Goal: Information Seeking & Learning: Learn about a topic

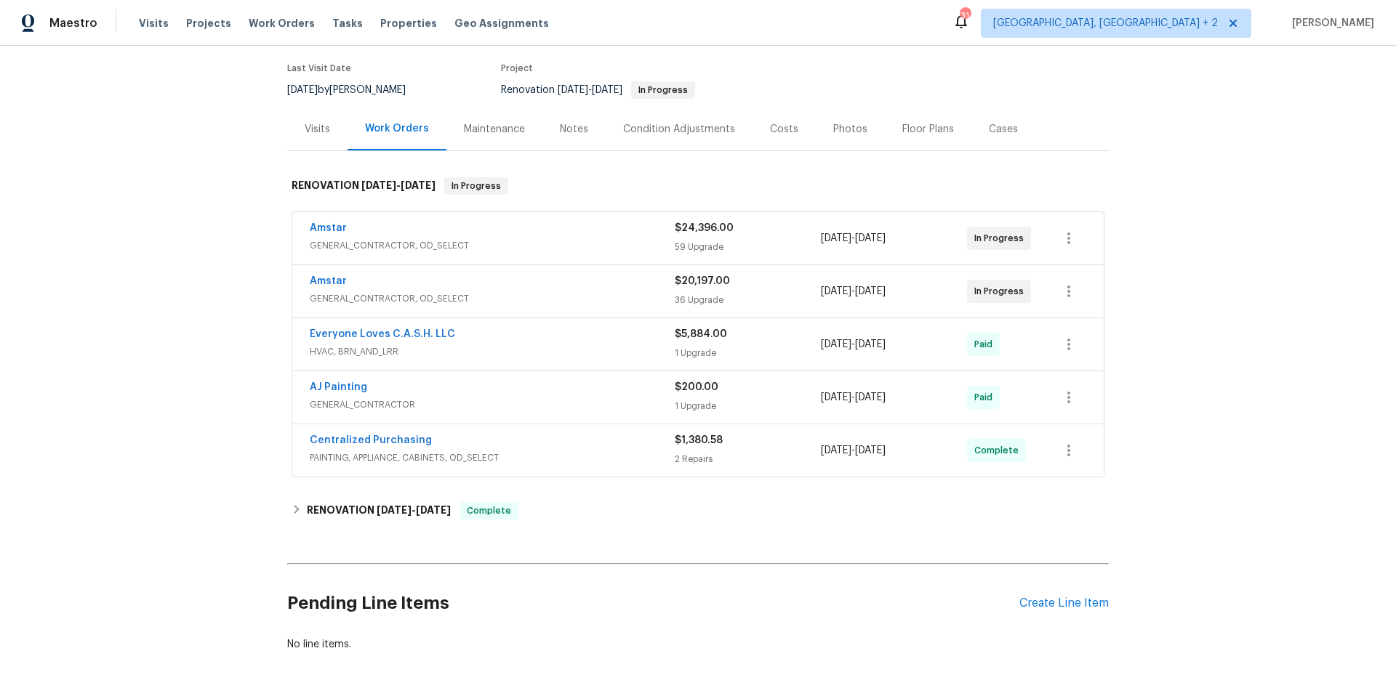
scroll to position [114, 0]
click at [341, 330] on link "Everyone Loves C.A.S.H. LLC" at bounding box center [382, 333] width 145 height 10
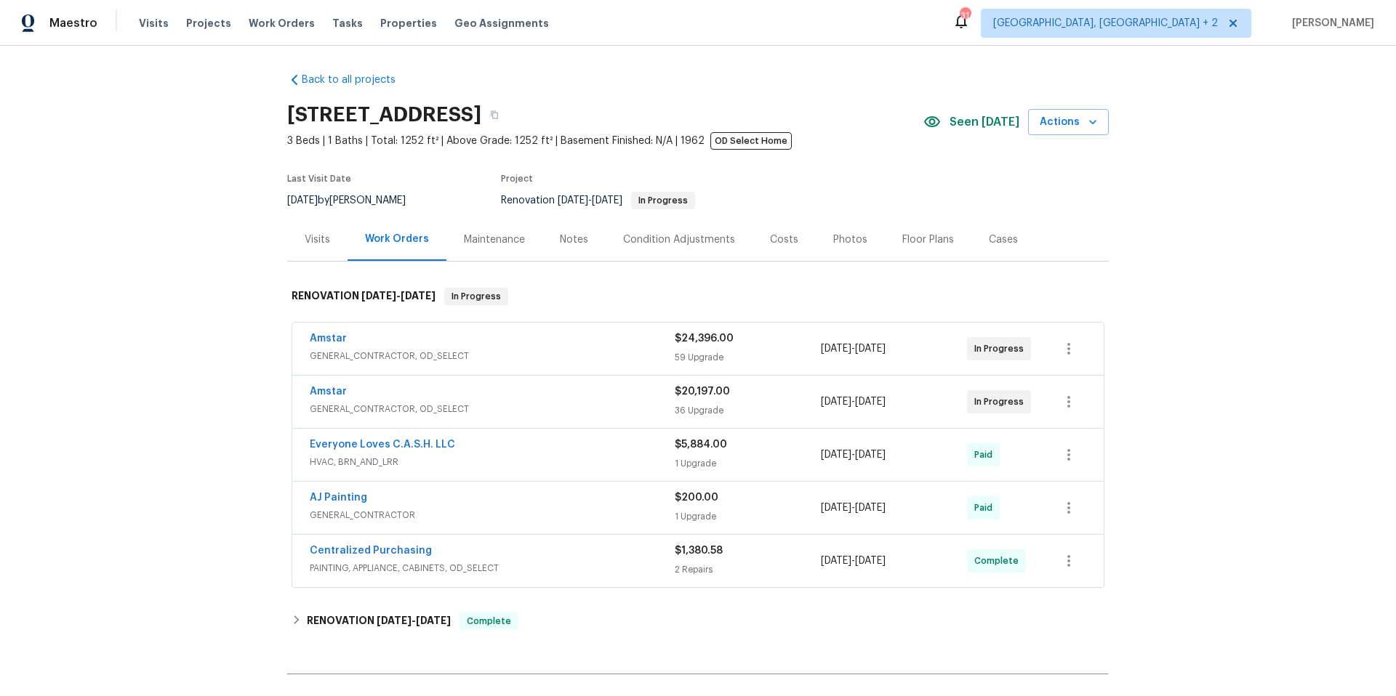
scroll to position [3, 0]
click at [486, 348] on div "Amstar" at bounding box center [492, 339] width 365 height 17
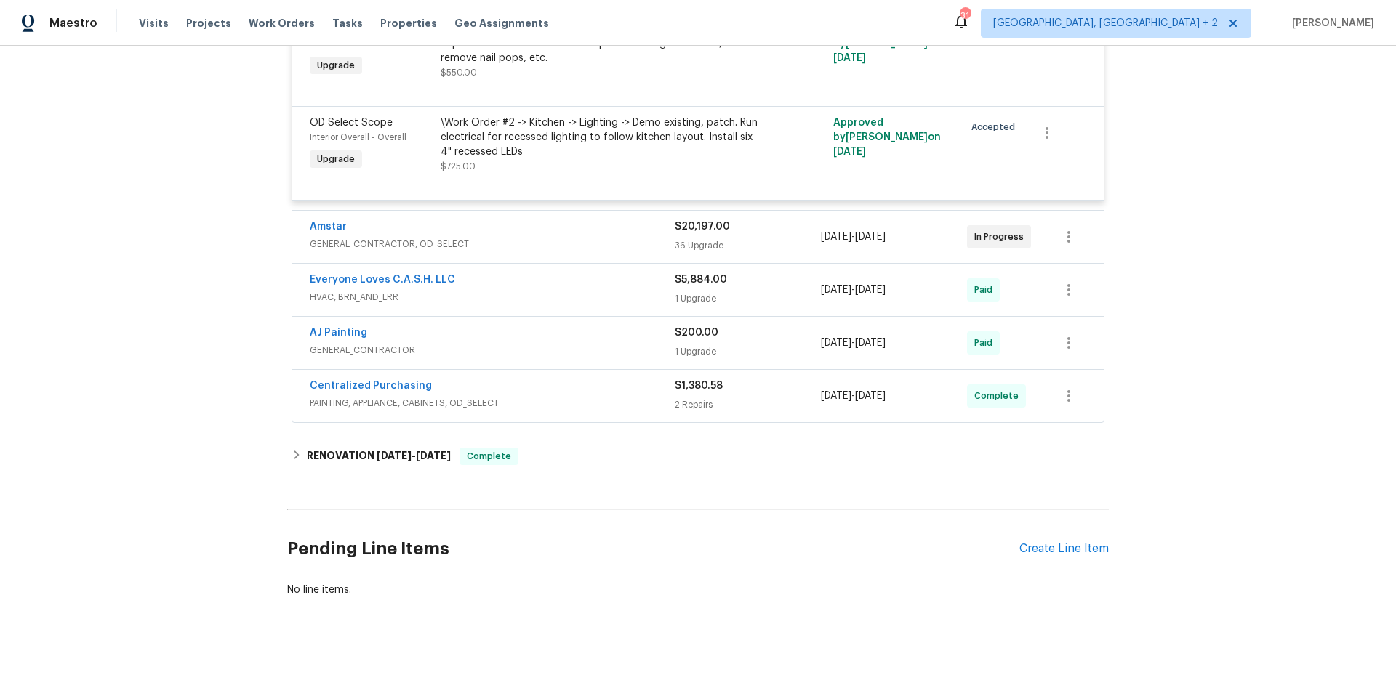
scroll to position [5824, 0]
click at [497, 396] on span "PAINTING, APPLIANCE, CABINETS, OD_SELECT" at bounding box center [492, 403] width 365 height 15
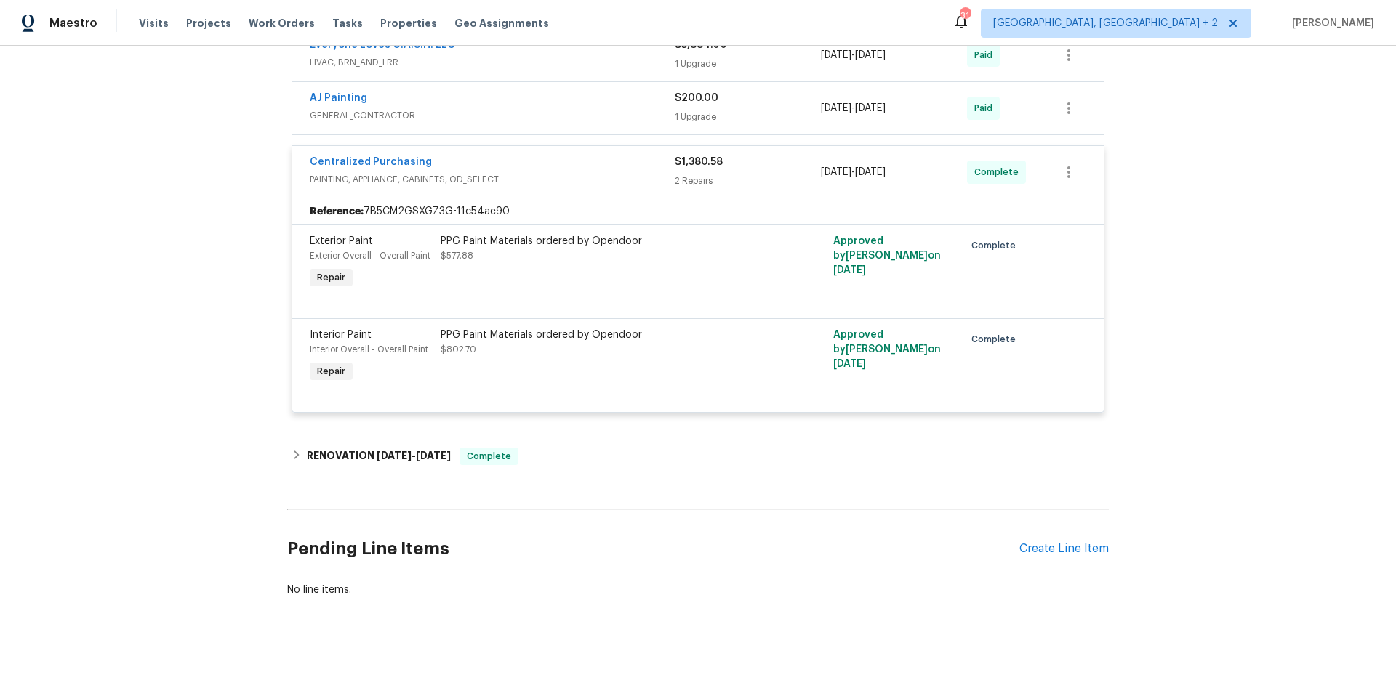
scroll to position [6059, 0]
click at [292, 450] on icon at bounding box center [297, 455] width 10 height 10
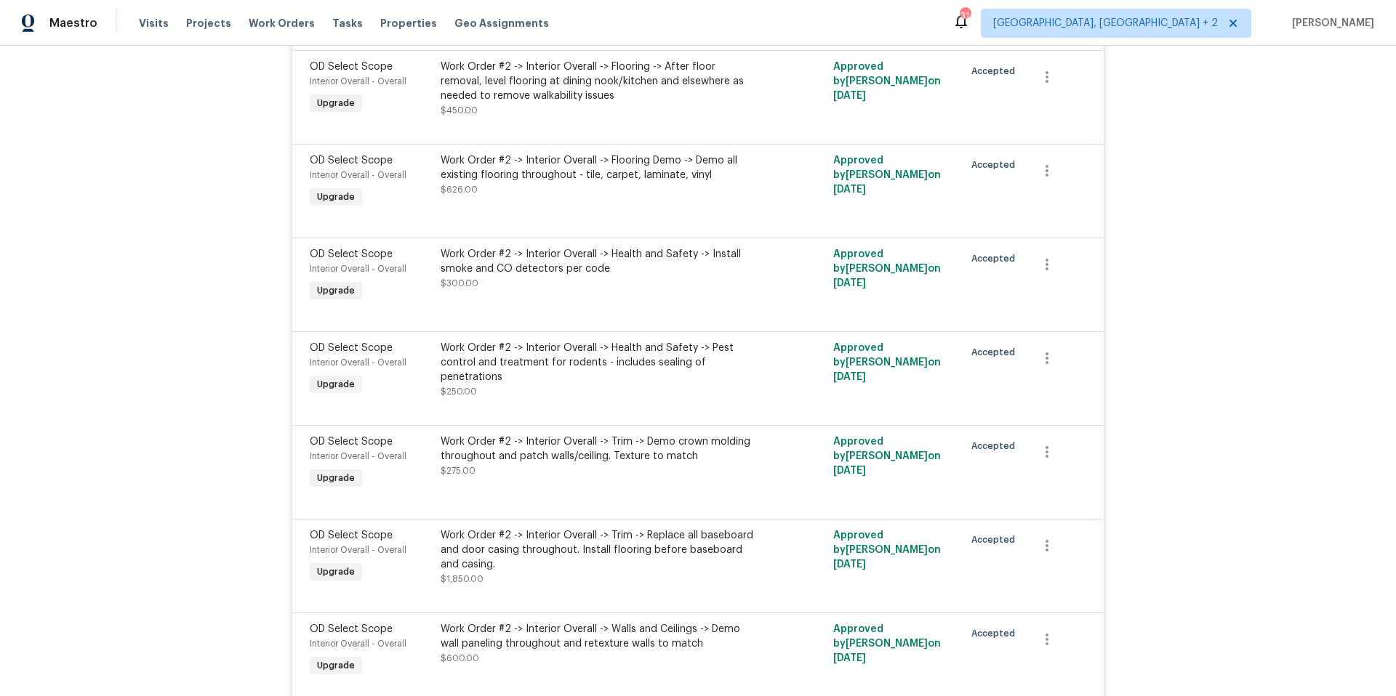
scroll to position [140, 0]
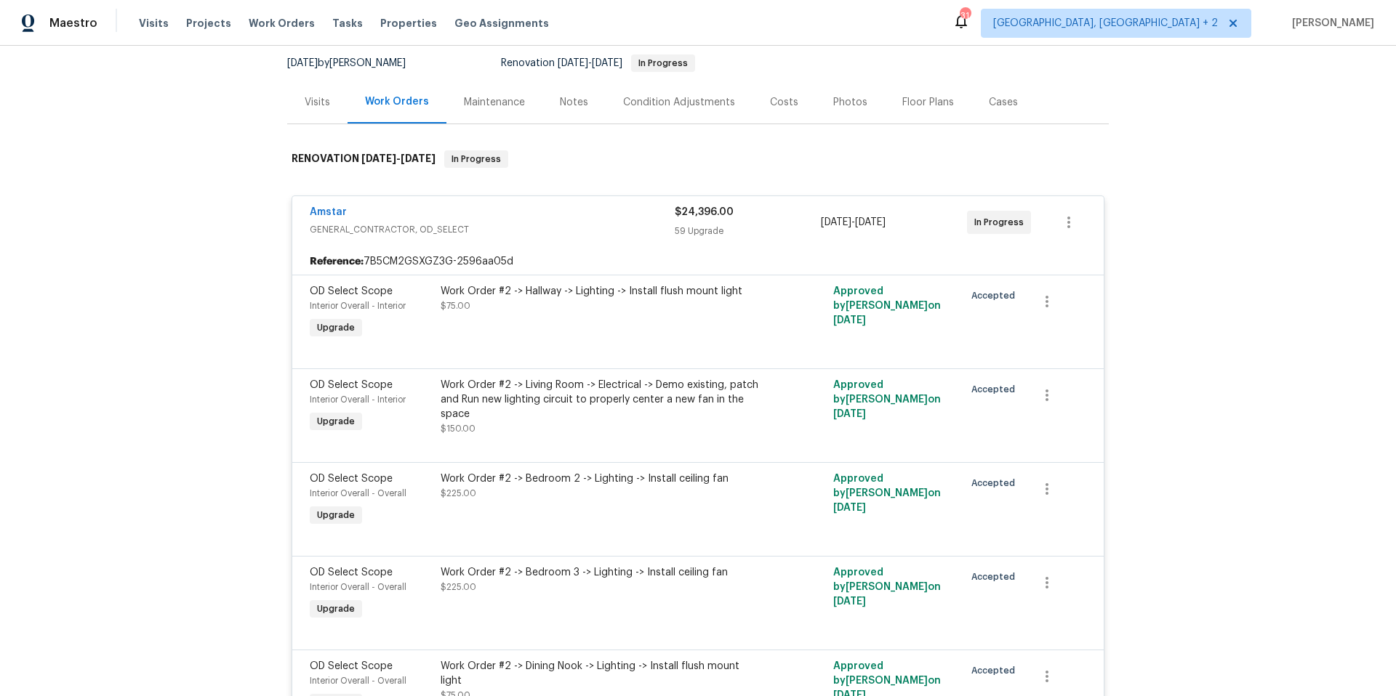
click at [563, 104] on div "Notes" at bounding box center [574, 102] width 28 height 15
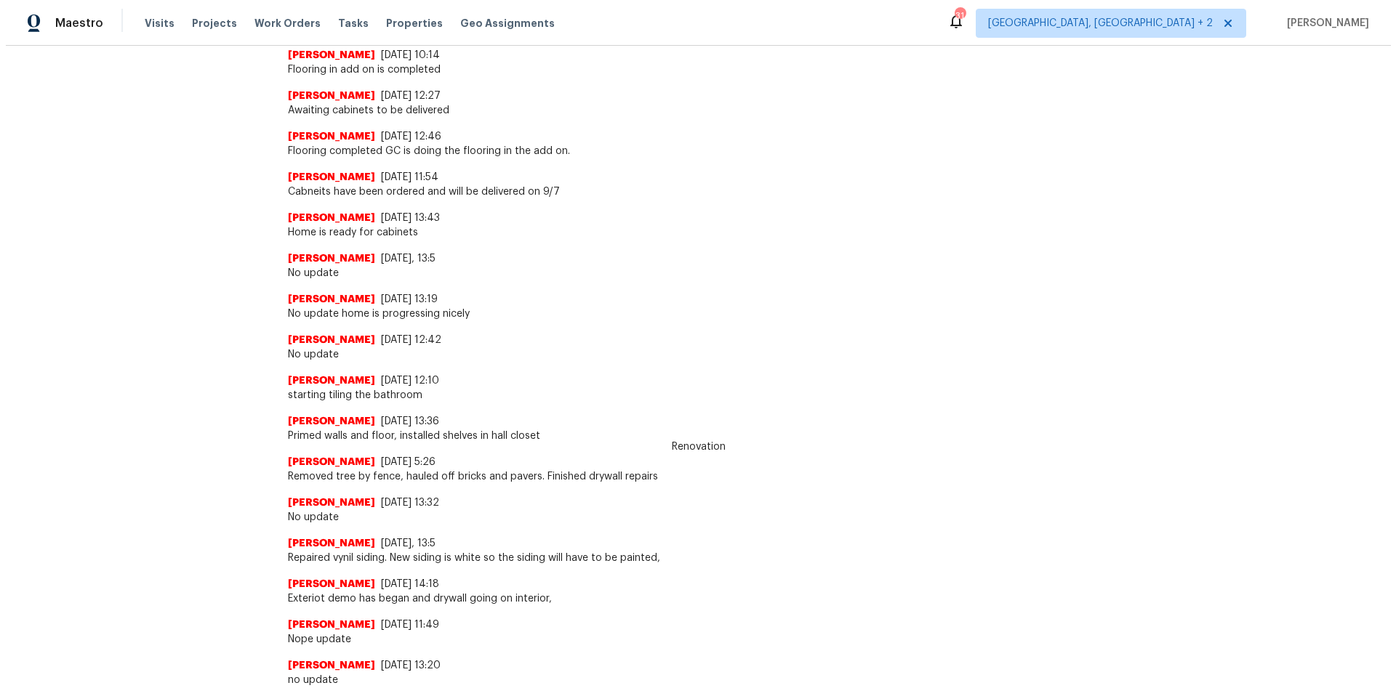
scroll to position [107, 0]
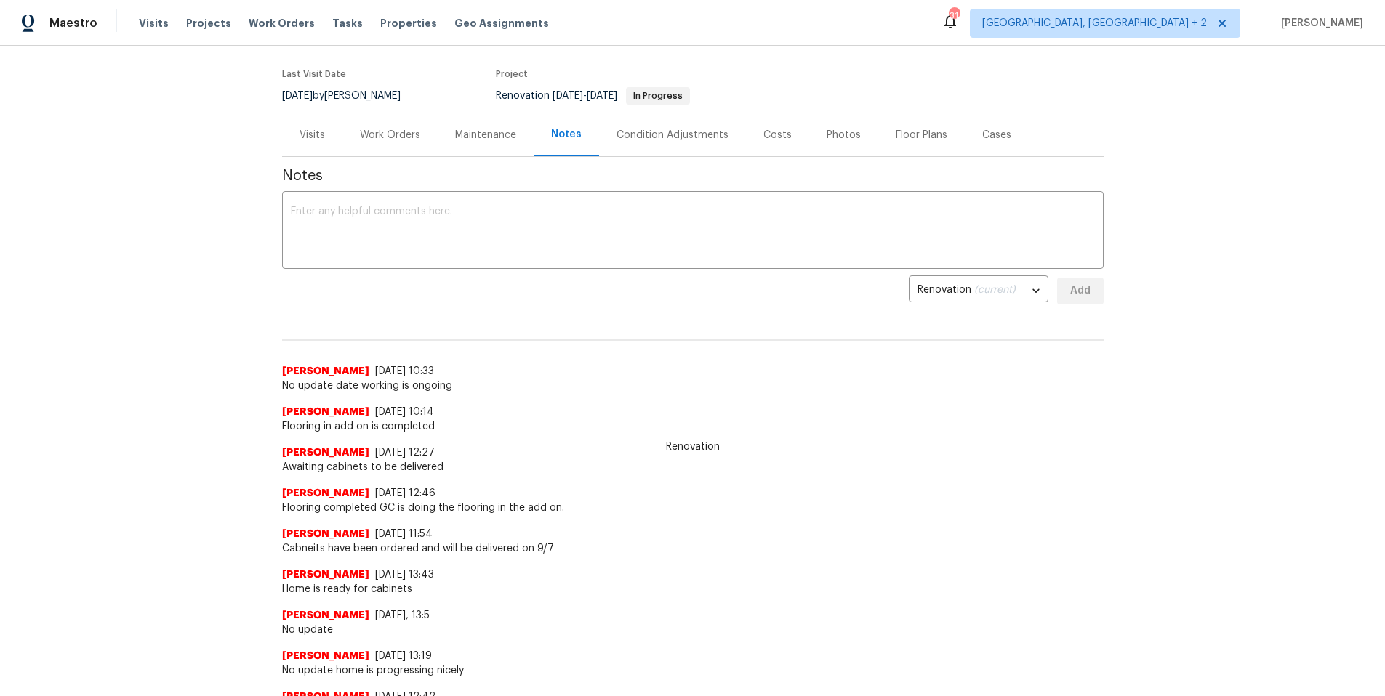
click at [300, 137] on div "Visits" at bounding box center [312, 135] width 25 height 15
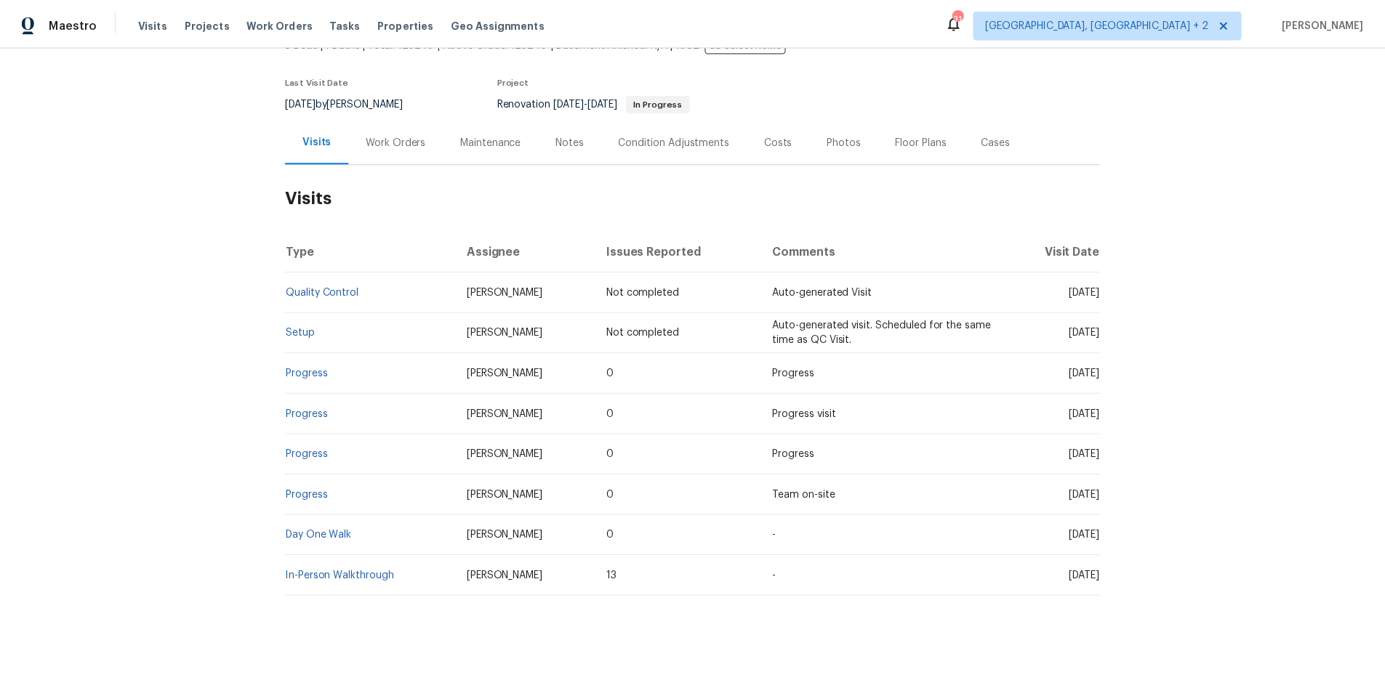
scroll to position [102, 0]
click at [548, 137] on div "Notes" at bounding box center [573, 141] width 63 height 43
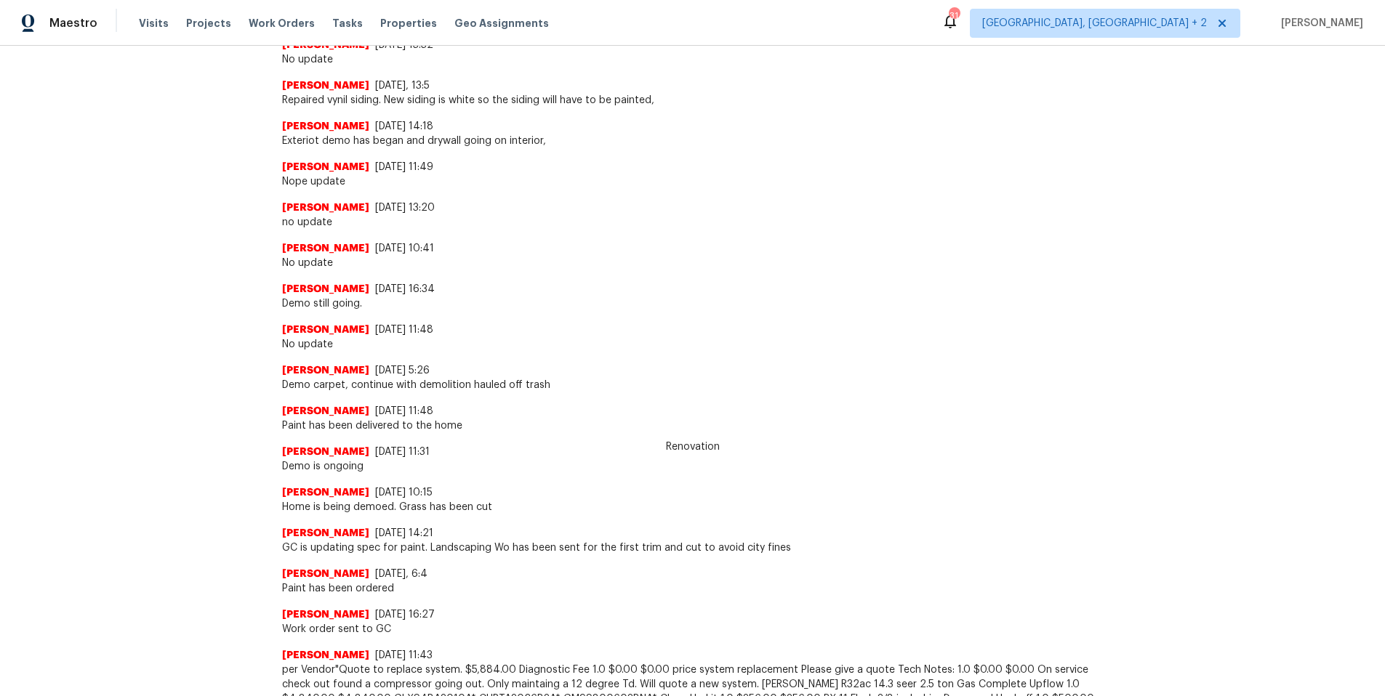
scroll to position [922, 0]
